Goal: Task Accomplishment & Management: Manage account settings

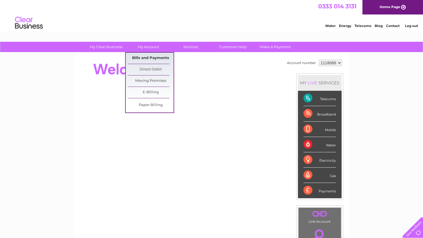
click at [144, 56] on link "Bills and Payments" at bounding box center [151, 58] width 46 height 11
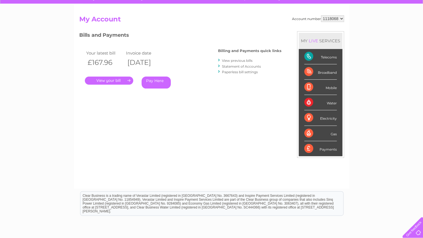
scroll to position [49, 0]
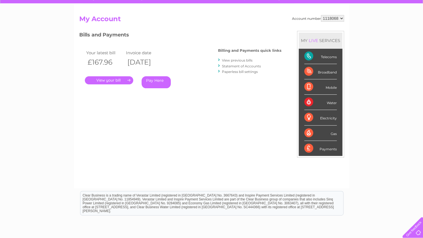
click at [110, 81] on link "." at bounding box center [109, 80] width 48 height 8
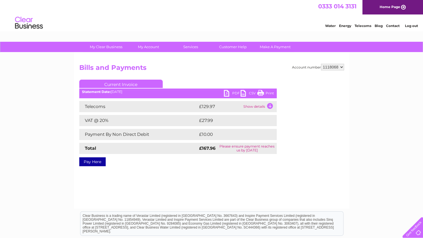
click at [231, 92] on link "PDF" at bounding box center [232, 94] width 17 height 8
